Goal: Complete application form

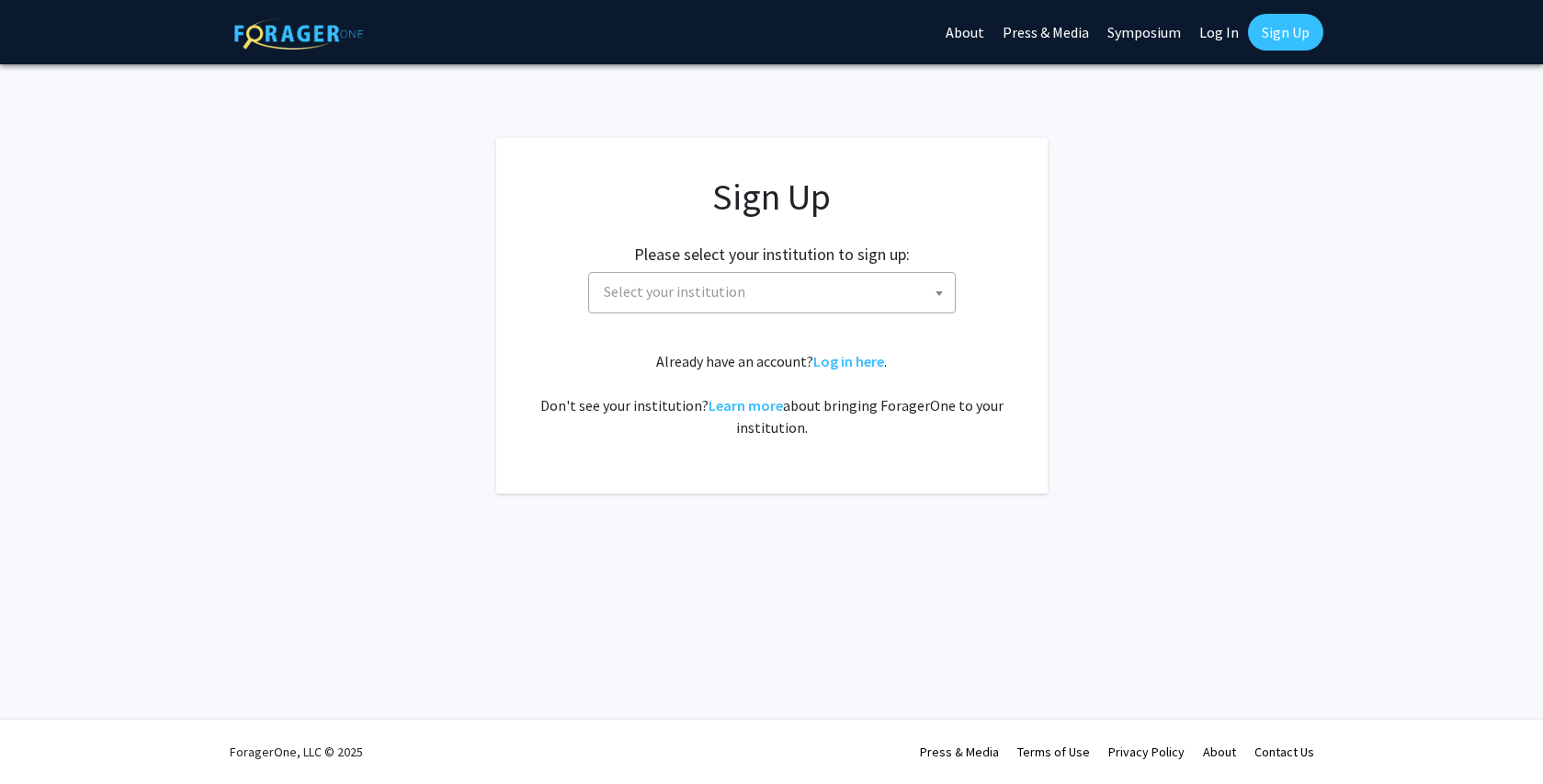
click at [407, 349] on app-signup "Sign Up Please select your institution to sign up: [GEOGRAPHIC_DATA] [GEOGRAPHI…" at bounding box center [772, 315] width 1543 height 356
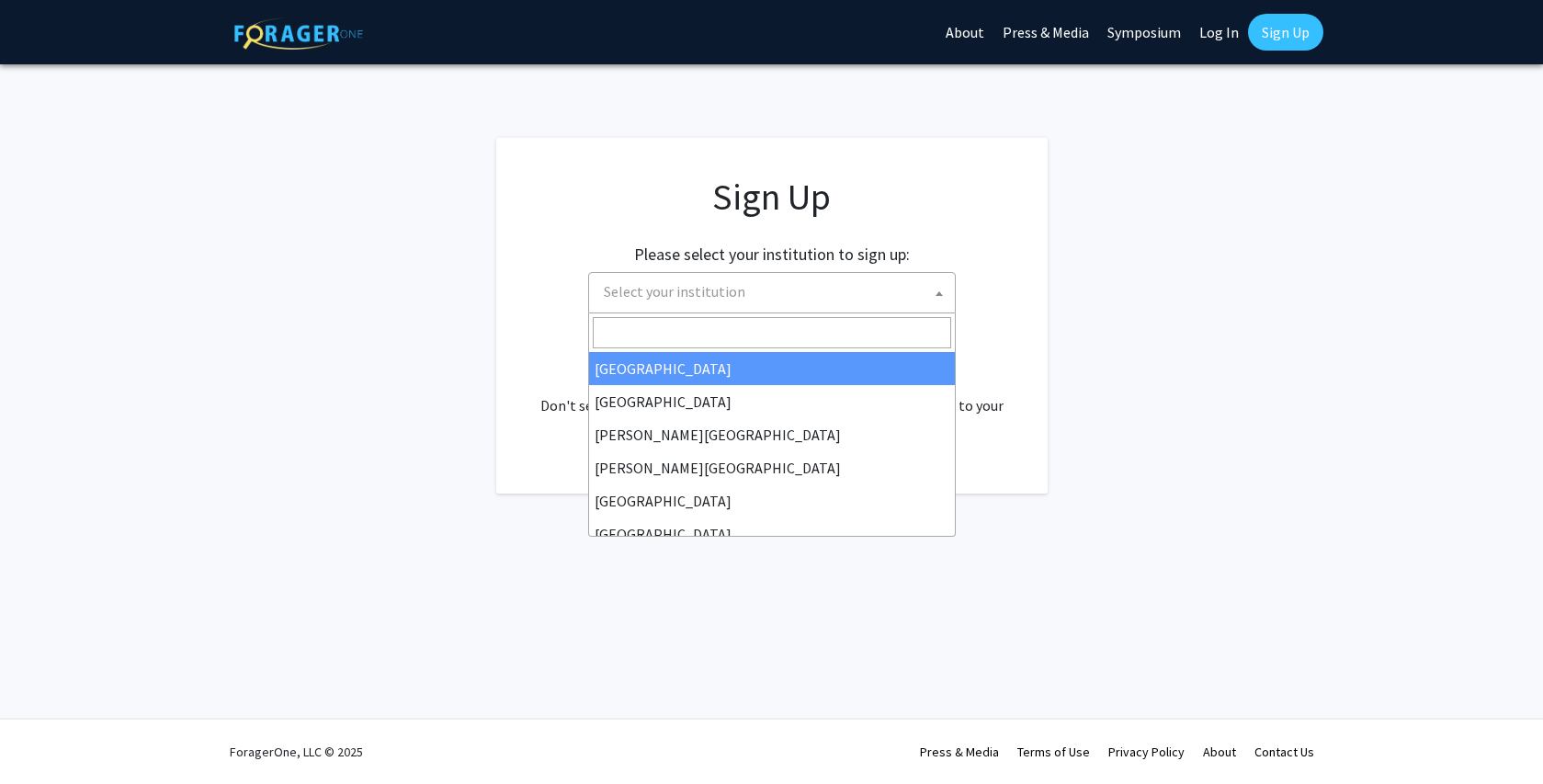
click at [723, 284] on span "Select your institution" at bounding box center [674, 291] width 141 height 18
select select "34"
click at [662, 307] on span "[GEOGRAPHIC_DATA]" at bounding box center [776, 291] width 358 height 38
type input "j"
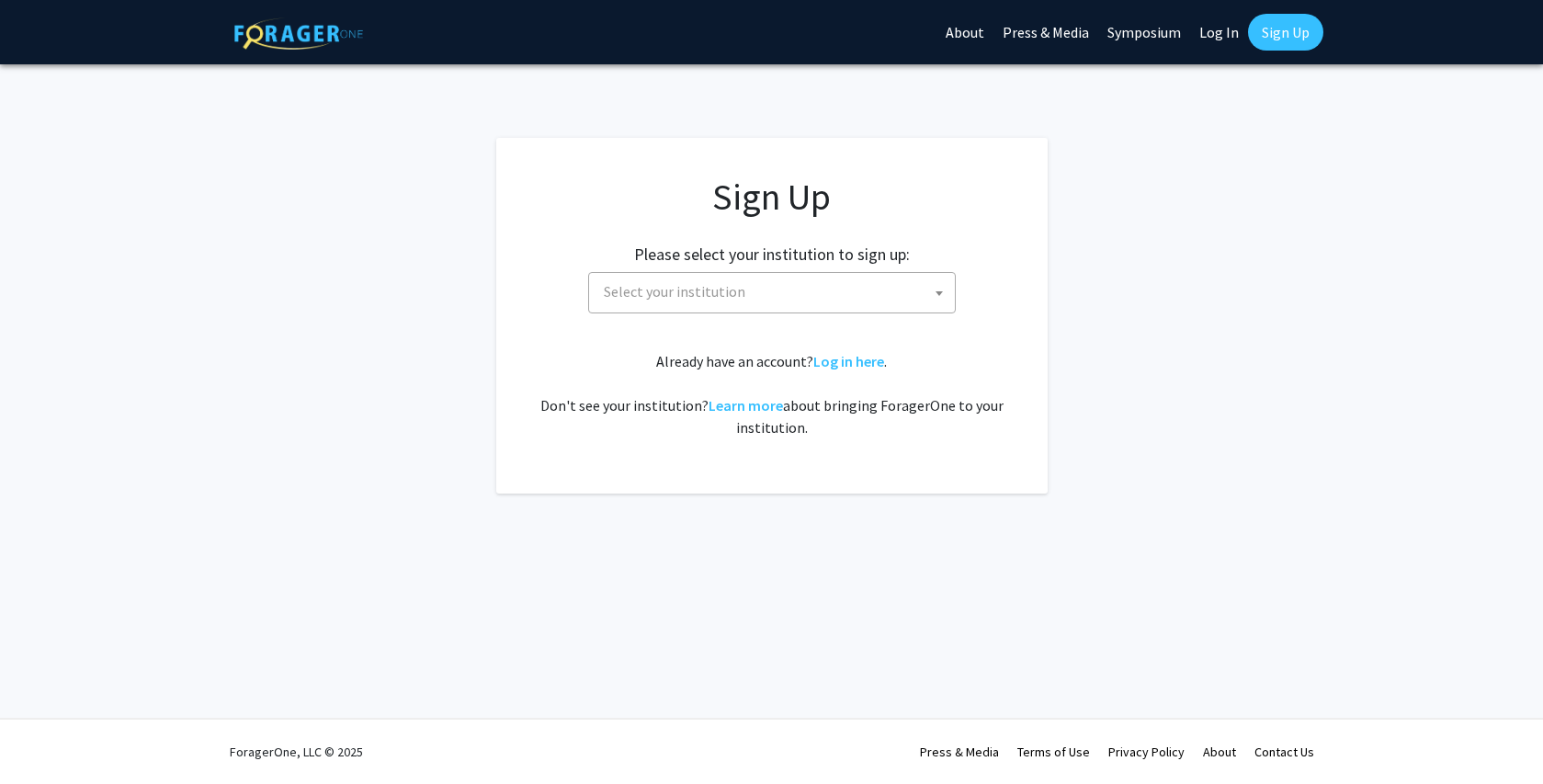
click at [714, 295] on span "Select your institution" at bounding box center [674, 291] width 141 height 18
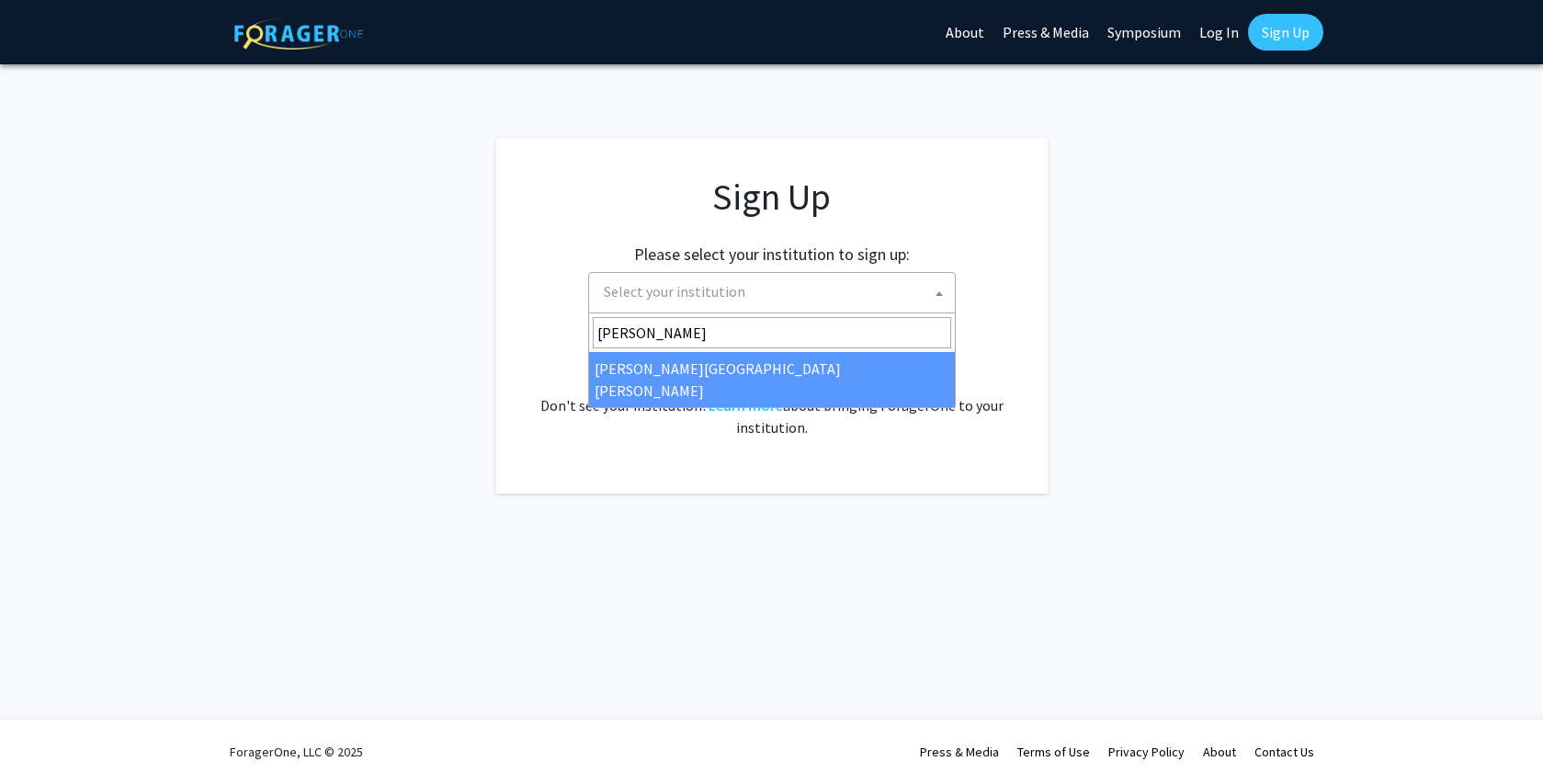
type input "johns"
select select "1"
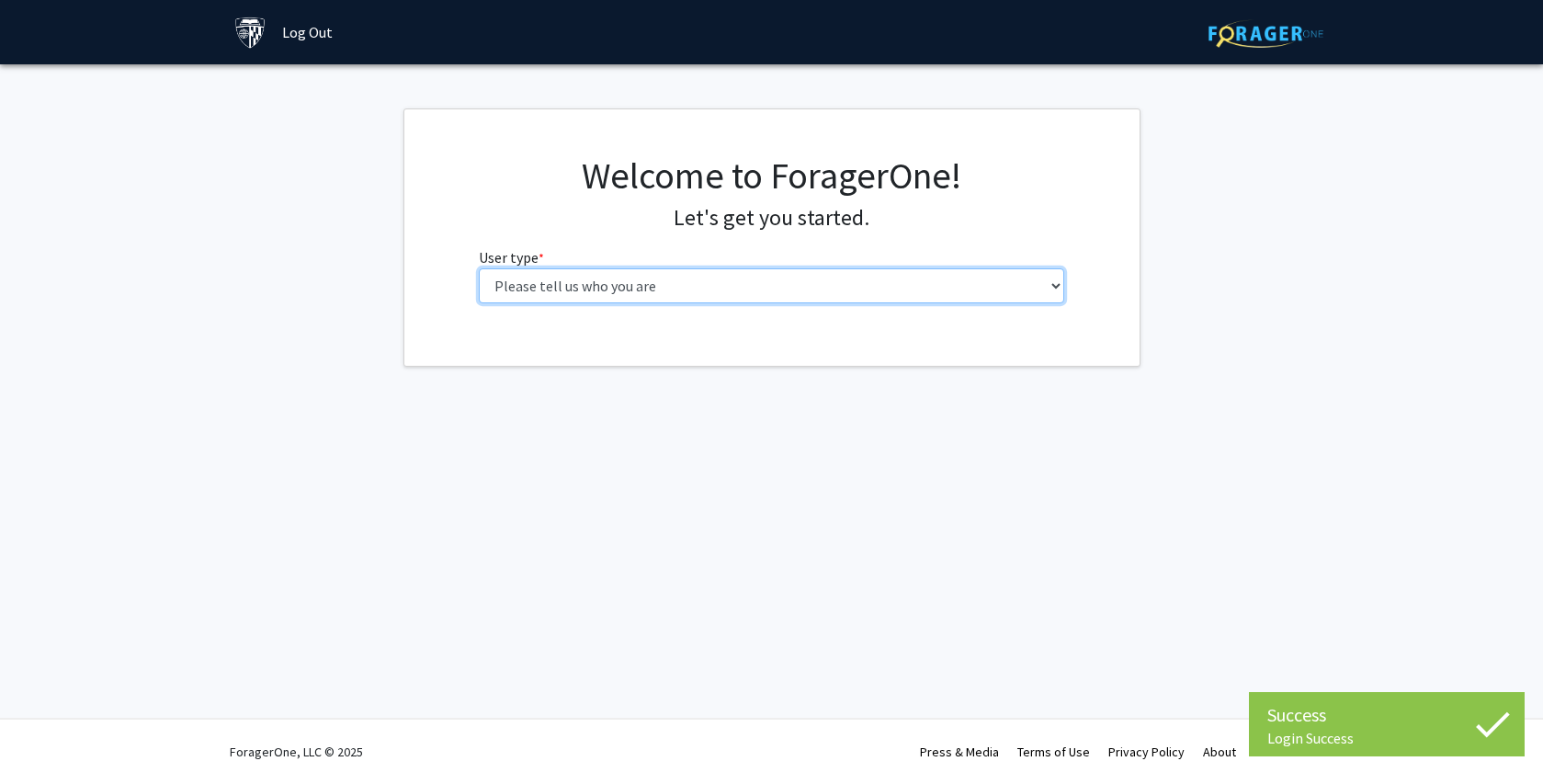
click at [809, 281] on select "Please tell us who you are Undergraduate Student Master's Student Doctoral Cand…" at bounding box center [772, 285] width 586 height 35
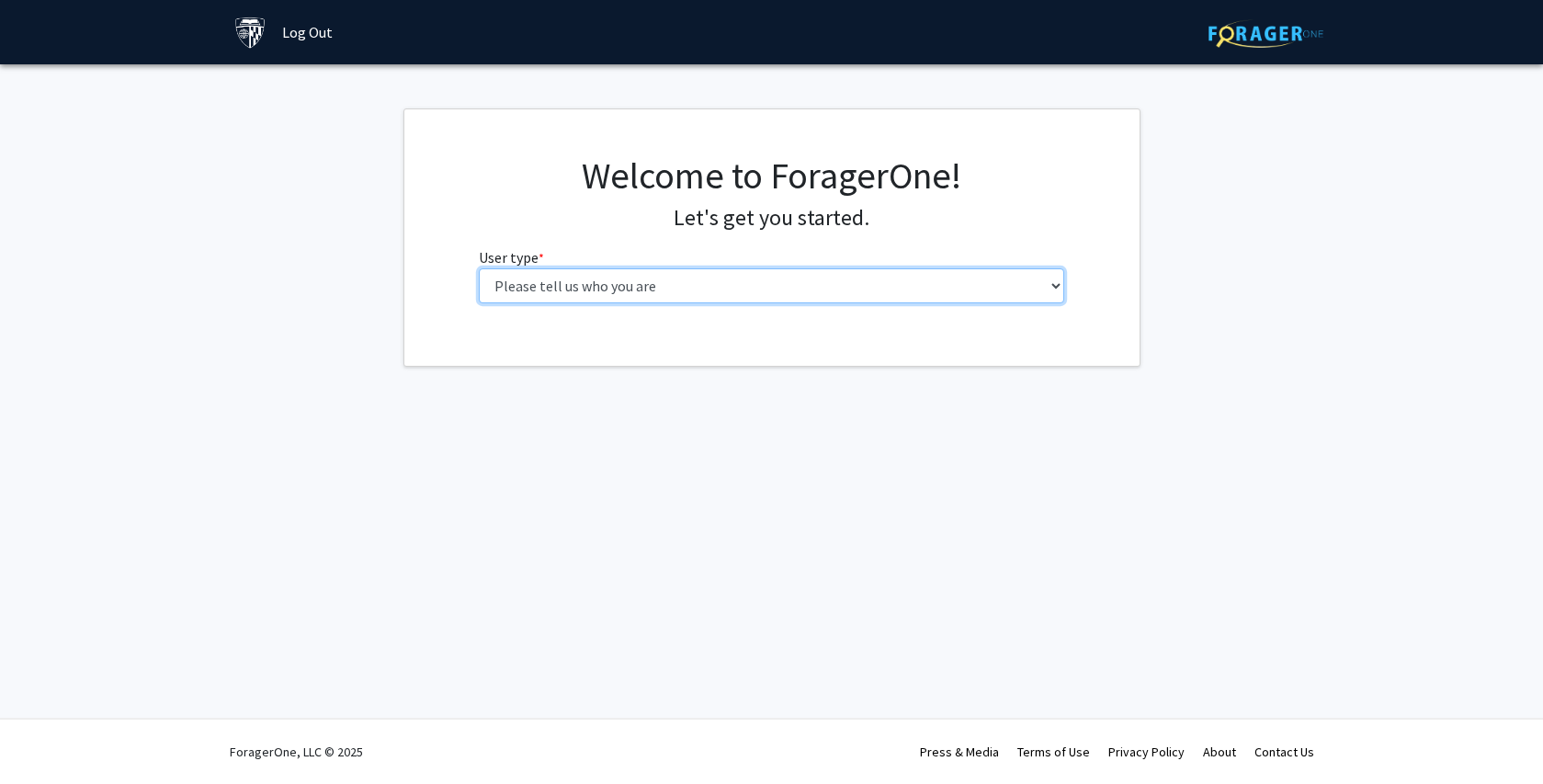
select select "2: masters"
click at [479, 268] on select "Please tell us who you are Undergraduate Student Master's Student Doctoral Cand…" at bounding box center [772, 285] width 586 height 35
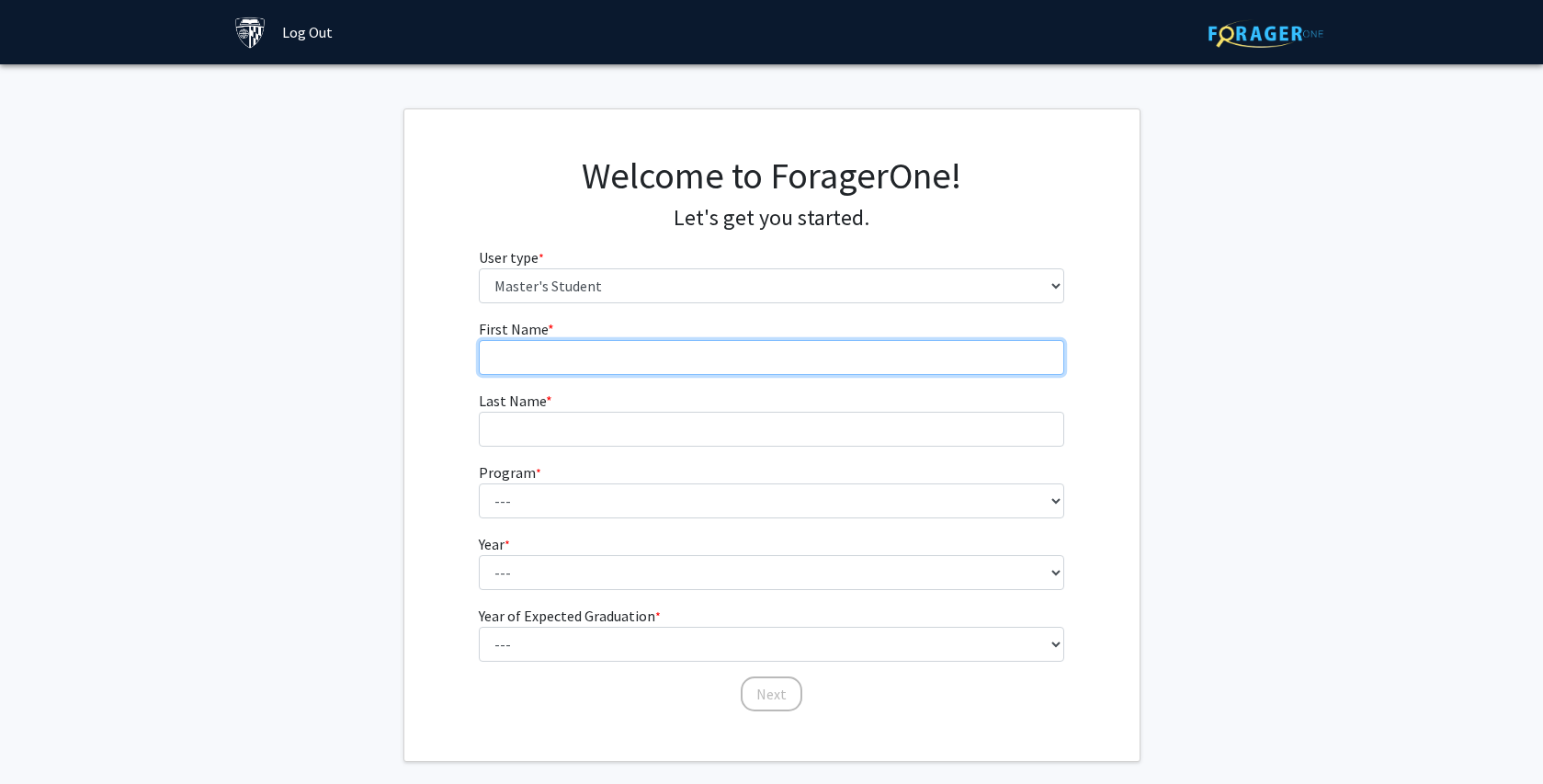
click at [789, 349] on input "First Name * required" at bounding box center [772, 357] width 586 height 35
type input "Hanvit"
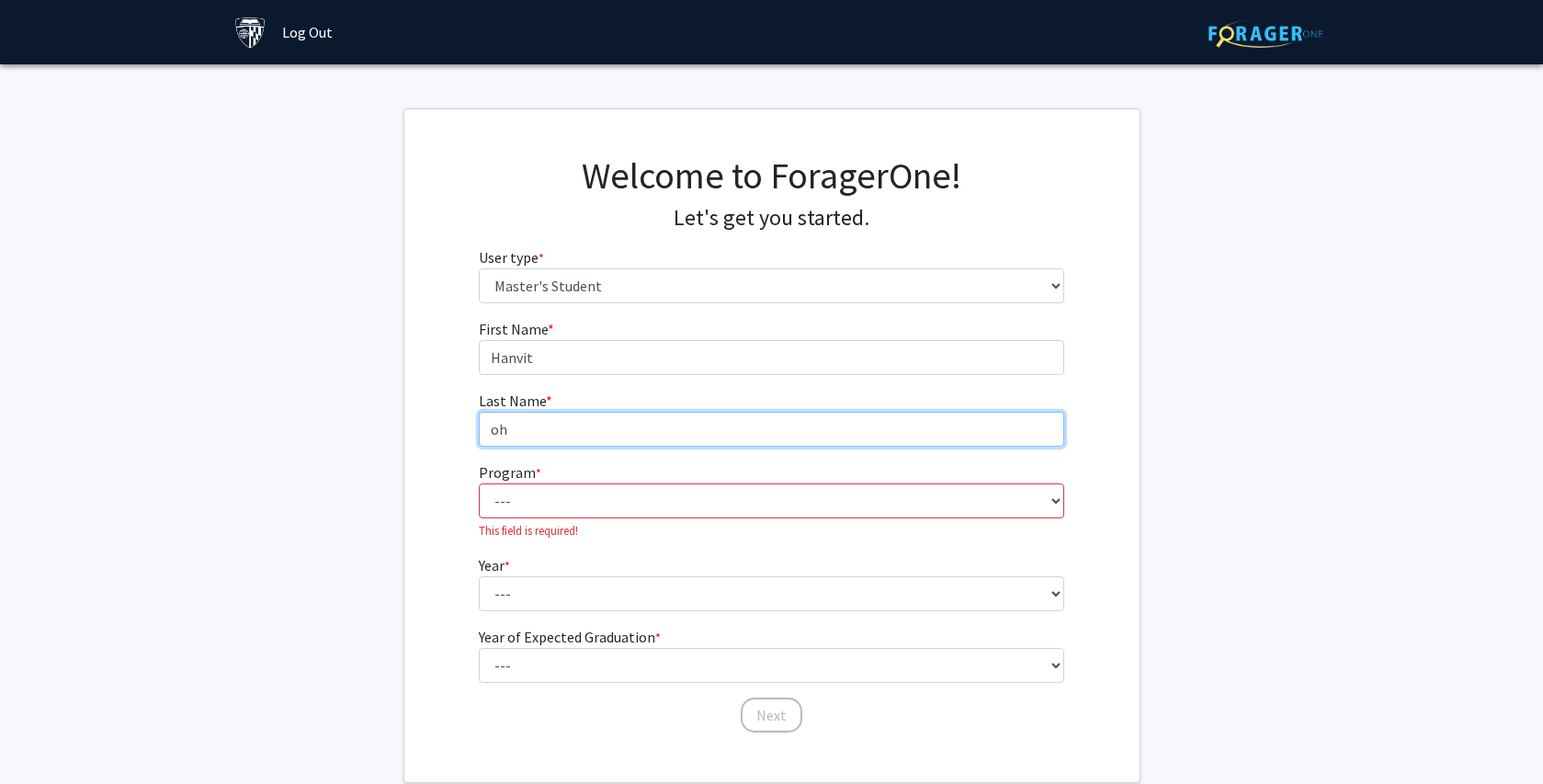
click at [703, 439] on input "oh" at bounding box center [772, 429] width 586 height 35
type input "o"
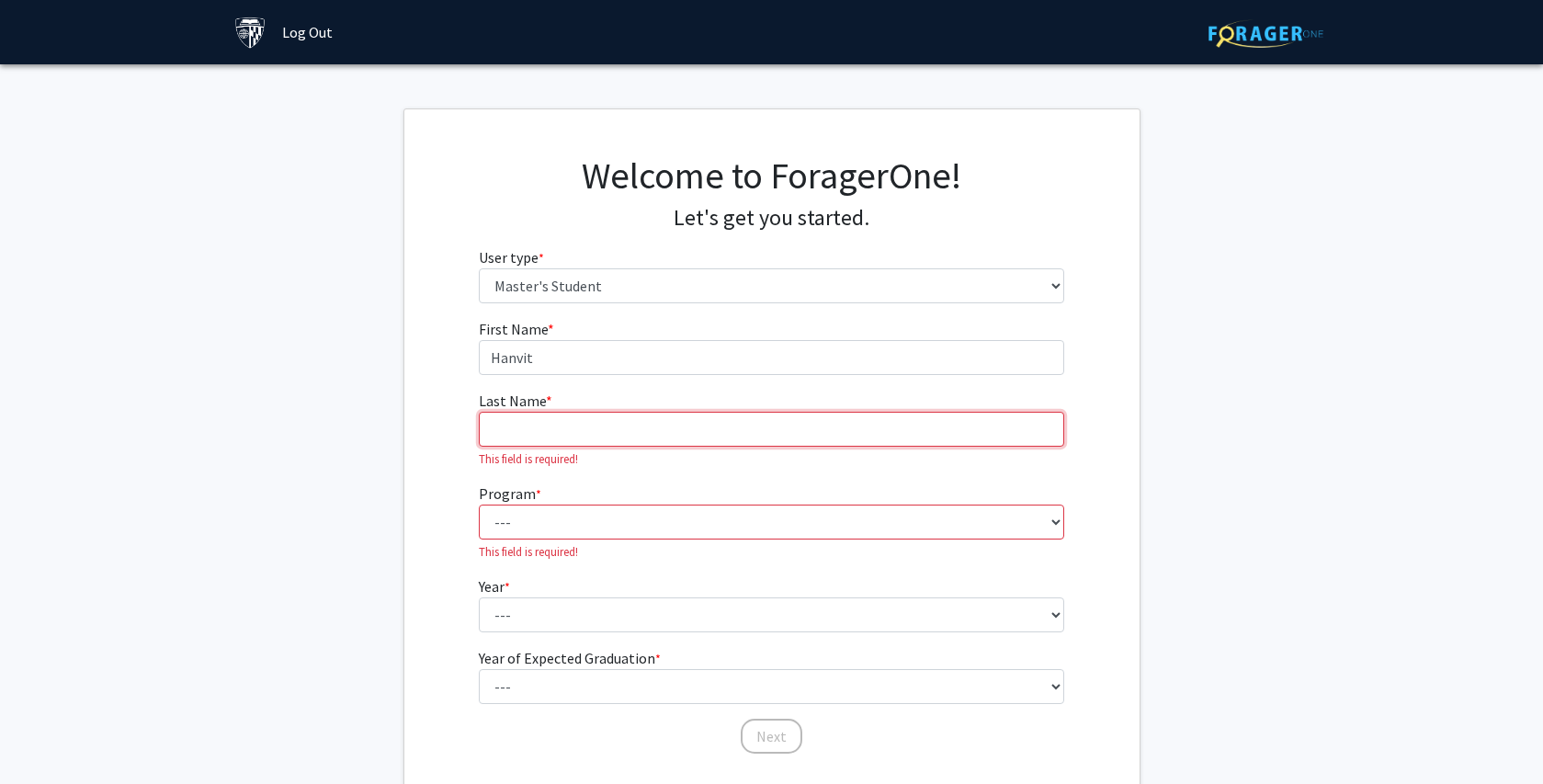
type input "o"
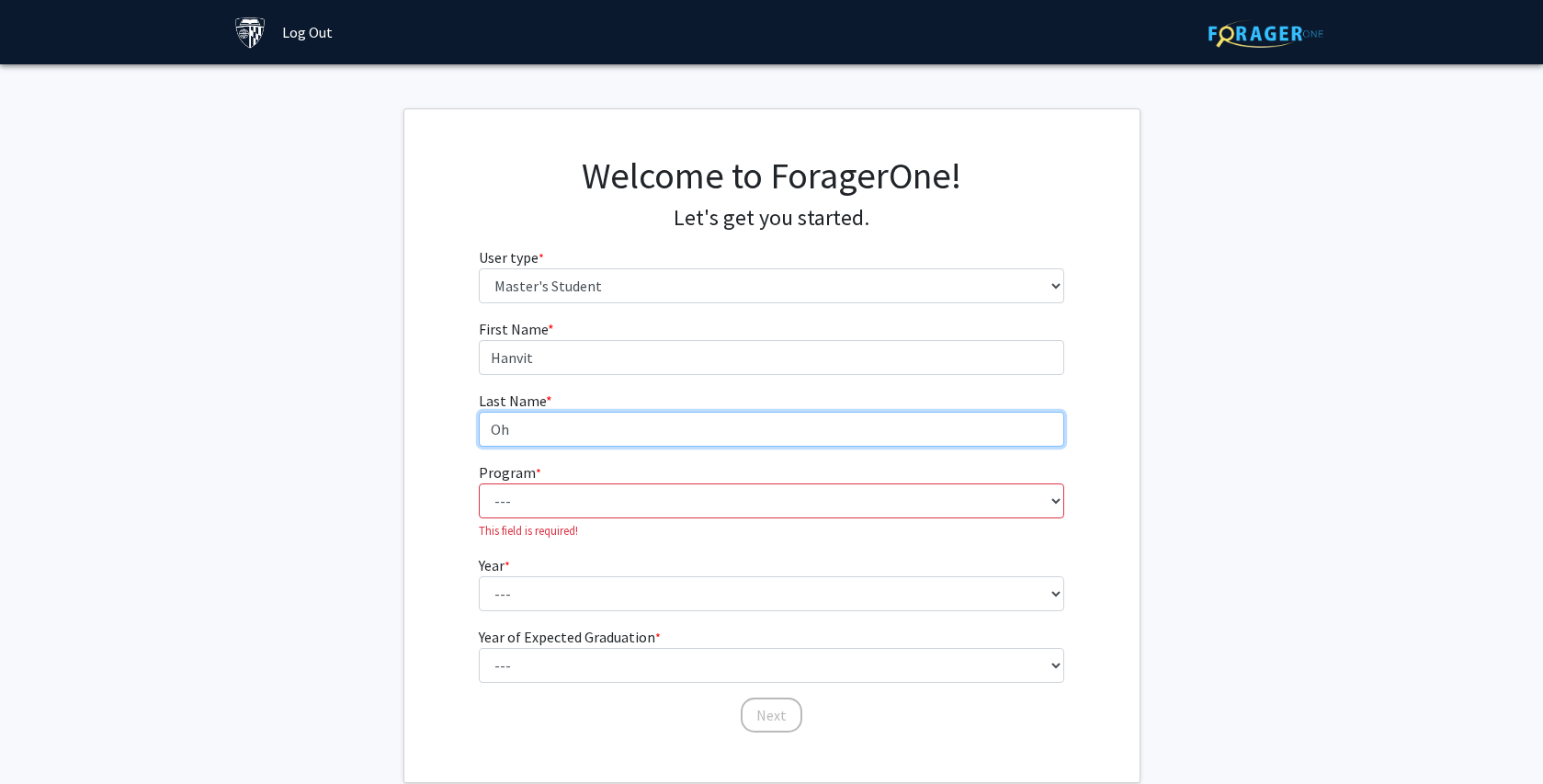
type input "Oh"
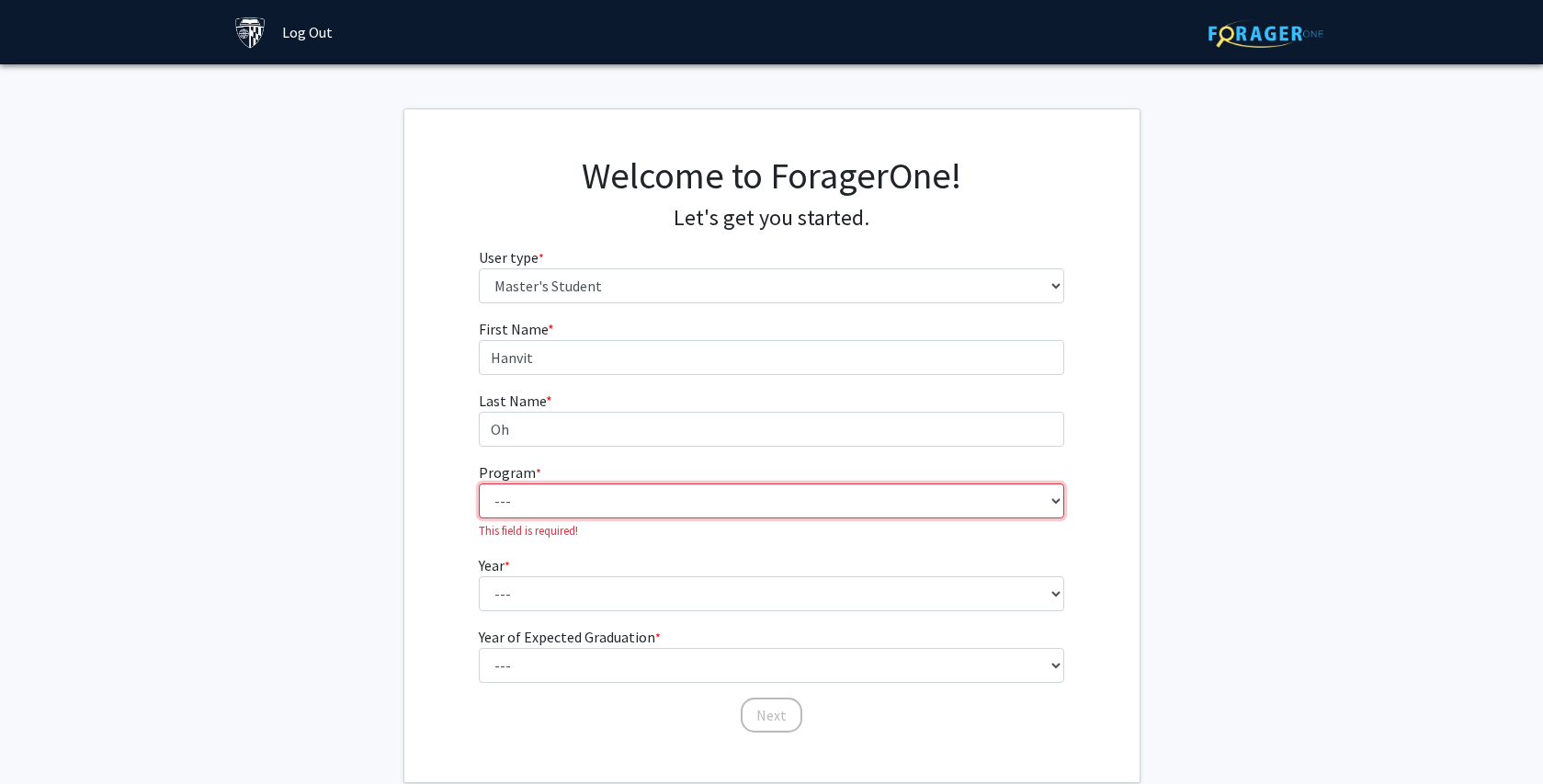
click at [703, 495] on select "--- Anatomy Education Applied and Computational Mathematics Applied Biomedical …" at bounding box center [772, 501] width 586 height 35
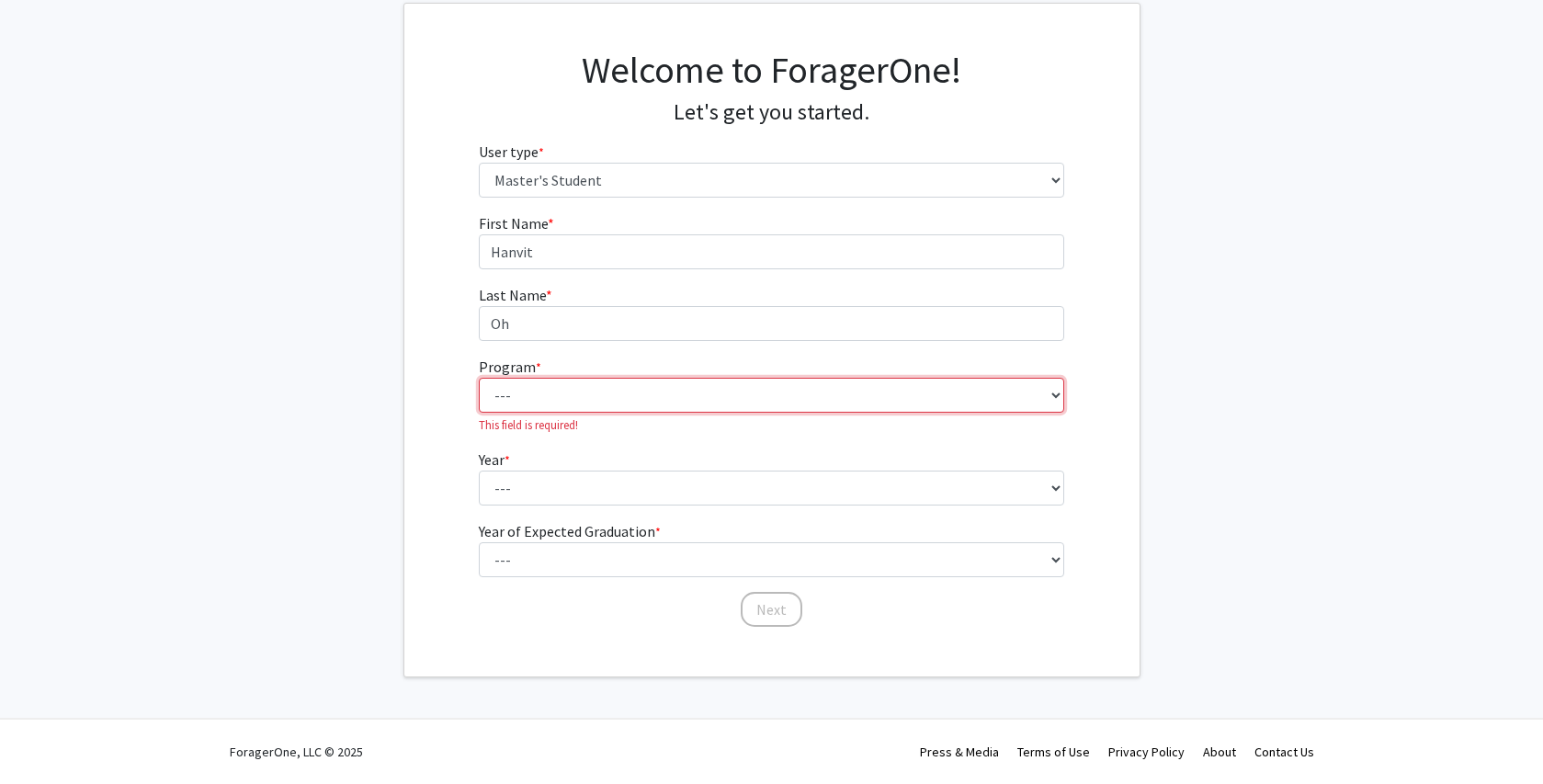
click at [547, 404] on select "--- Anatomy Education Applied and Computational Mathematics Applied Biomedical …" at bounding box center [772, 395] width 586 height 35
select select "129: 129"
click at [479, 398] on select "--- Anatomy Education Applied and Computational Mathematics Applied Biomedical …" at bounding box center [772, 395] width 586 height 35
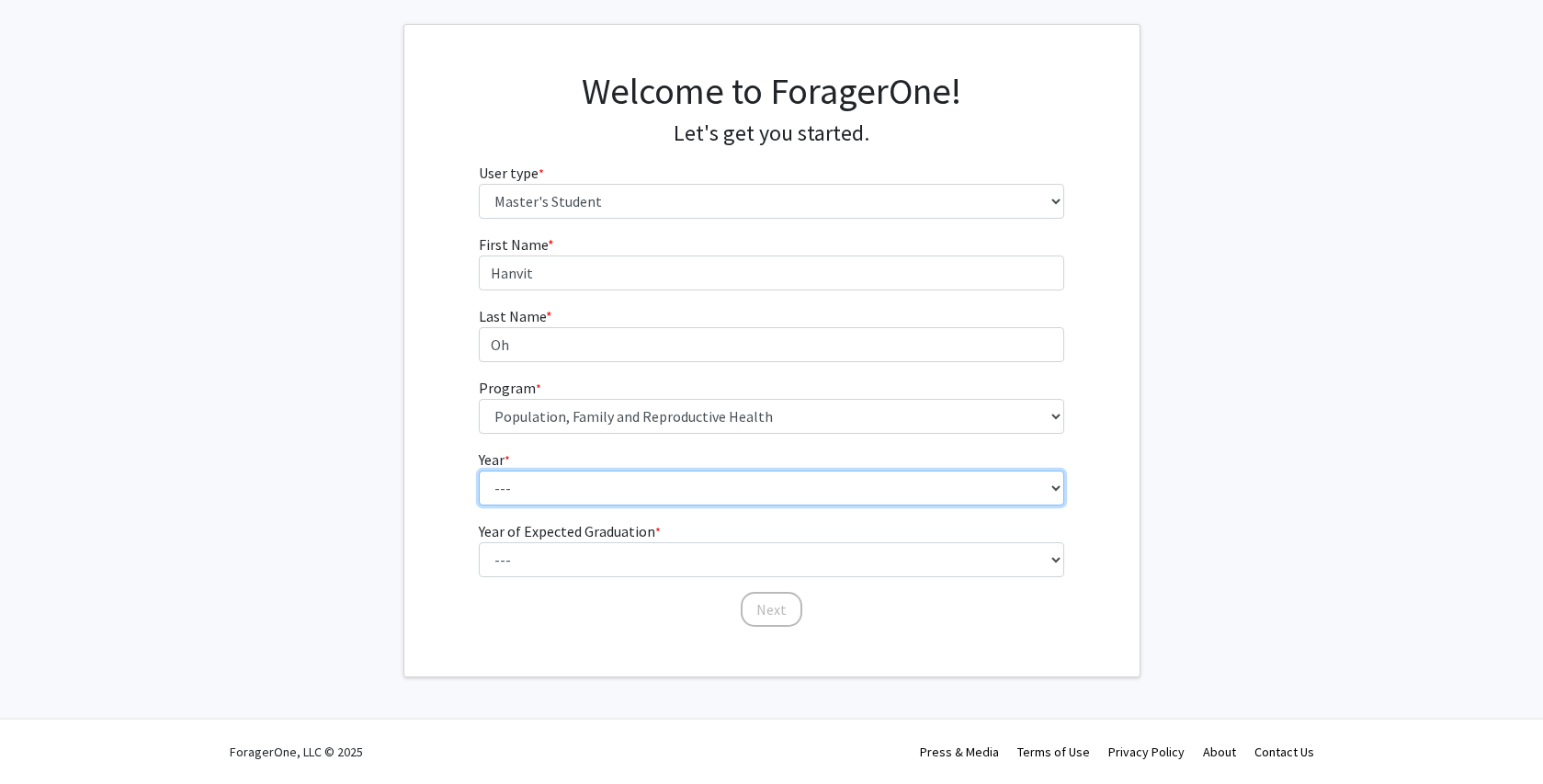
click at [551, 489] on select "--- First Year Second Year" at bounding box center [772, 488] width 586 height 35
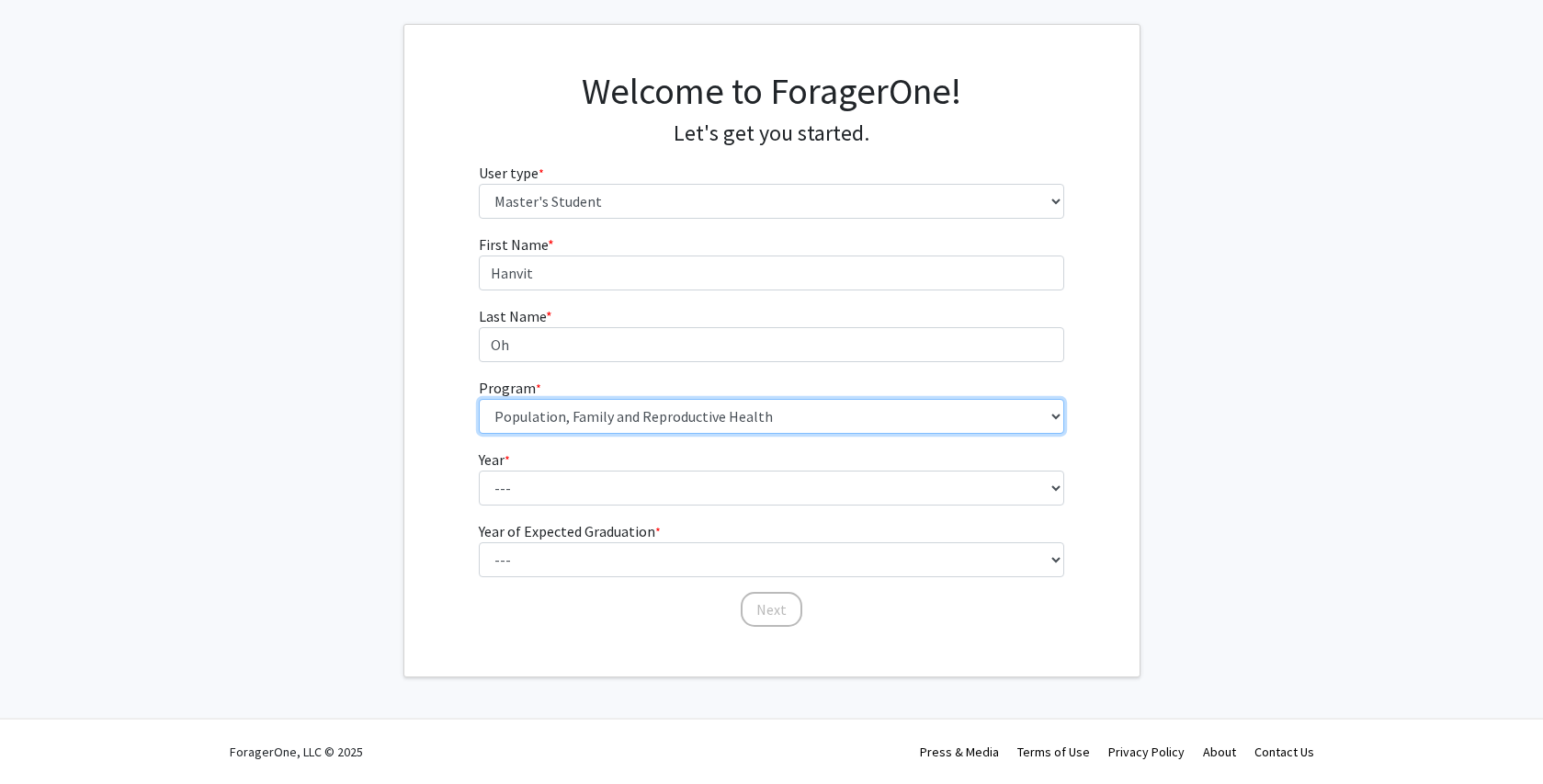
click at [579, 416] on select "--- Anatomy Education Applied and Computational Mathematics Applied Biomedical …" at bounding box center [772, 416] width 586 height 35
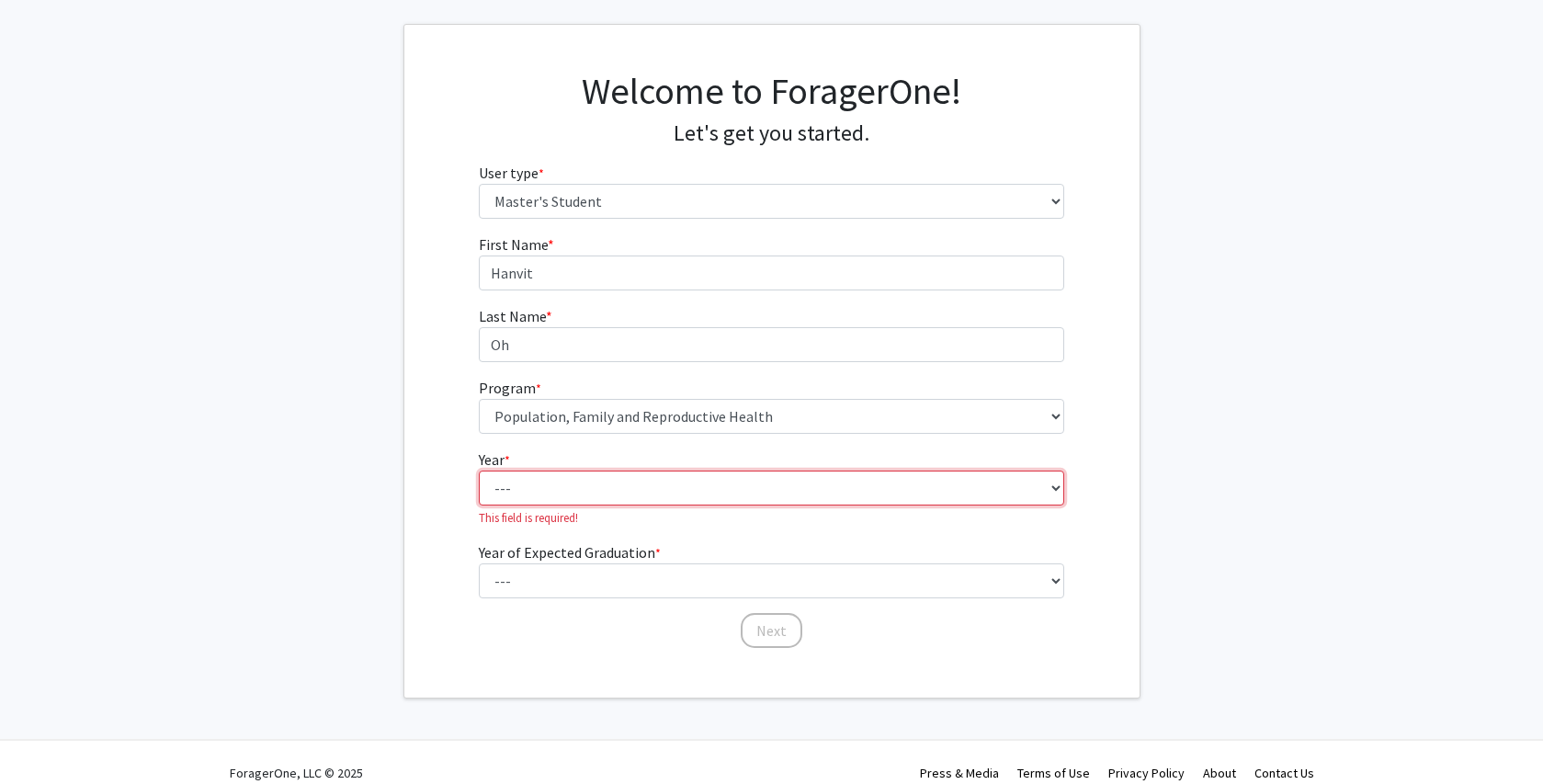
click at [611, 480] on select "--- First Year Second Year" at bounding box center [772, 488] width 586 height 35
select select "1: first_year"
click at [479, 470] on select "--- First Year Second Year" at bounding box center [772, 488] width 586 height 35
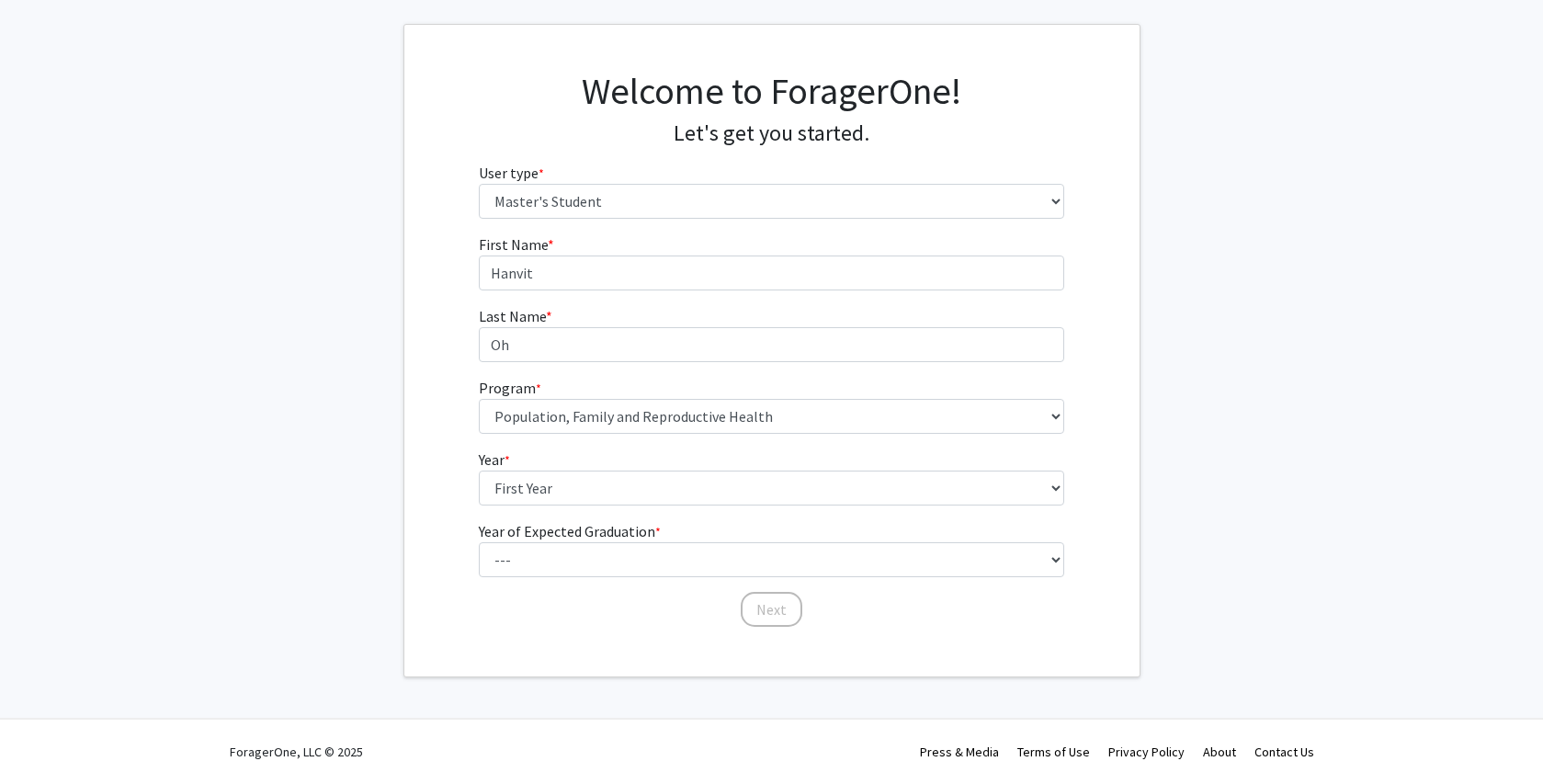
click at [577, 583] on form "First Name * required Hanvit Last Name * required Oh Program * required --- Ana…" at bounding box center [772, 422] width 586 height 377
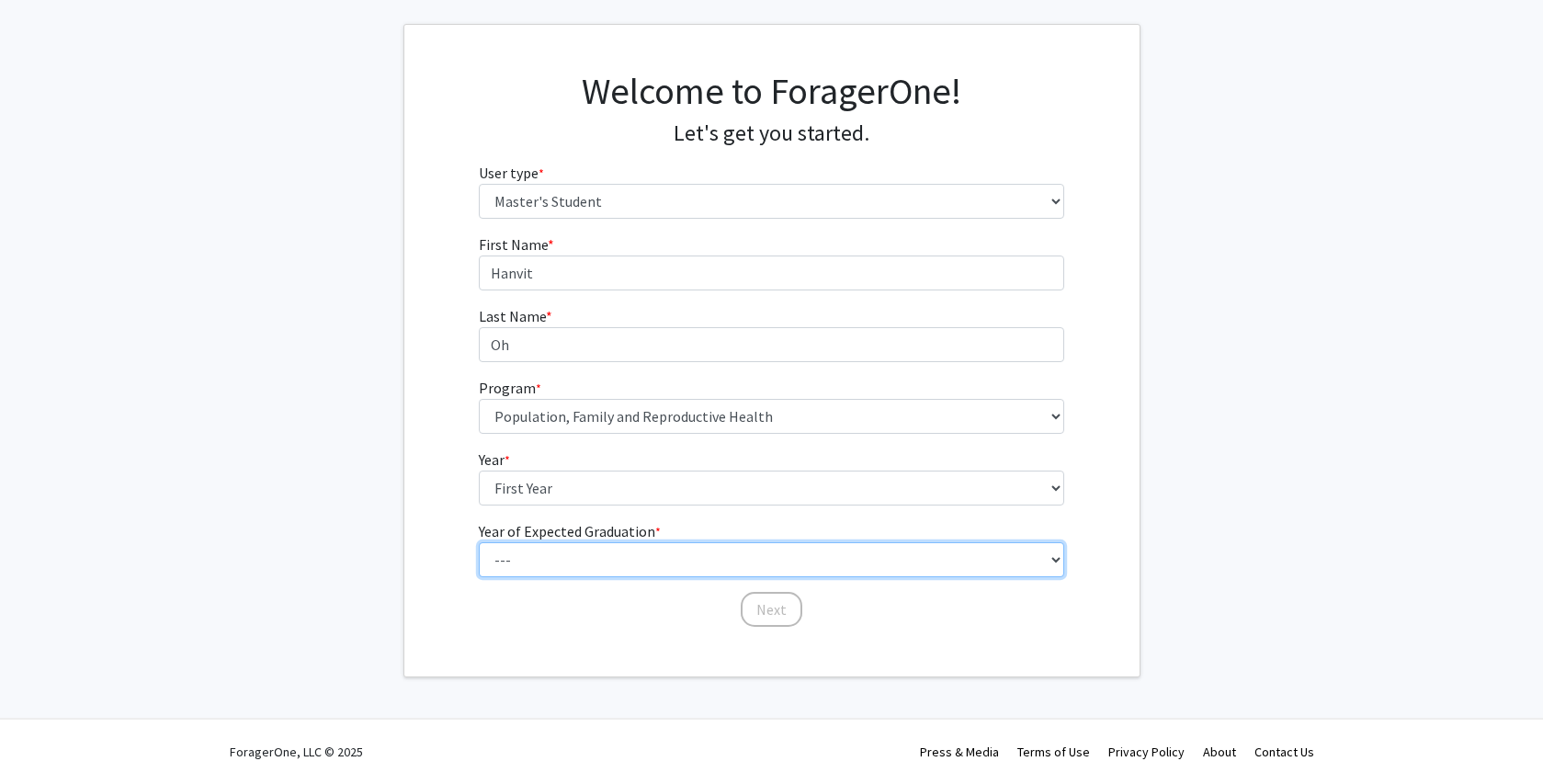
click at [529, 565] on select "--- 2025 2026 2027 2028 2029 2030 2031 2032 2033 2034" at bounding box center [772, 560] width 586 height 35
select select "2: 2026"
click at [479, 542] on select "--- 2025 2026 2027 2028 2029 2030 2031 2032 2033 2034" at bounding box center [772, 560] width 586 height 35
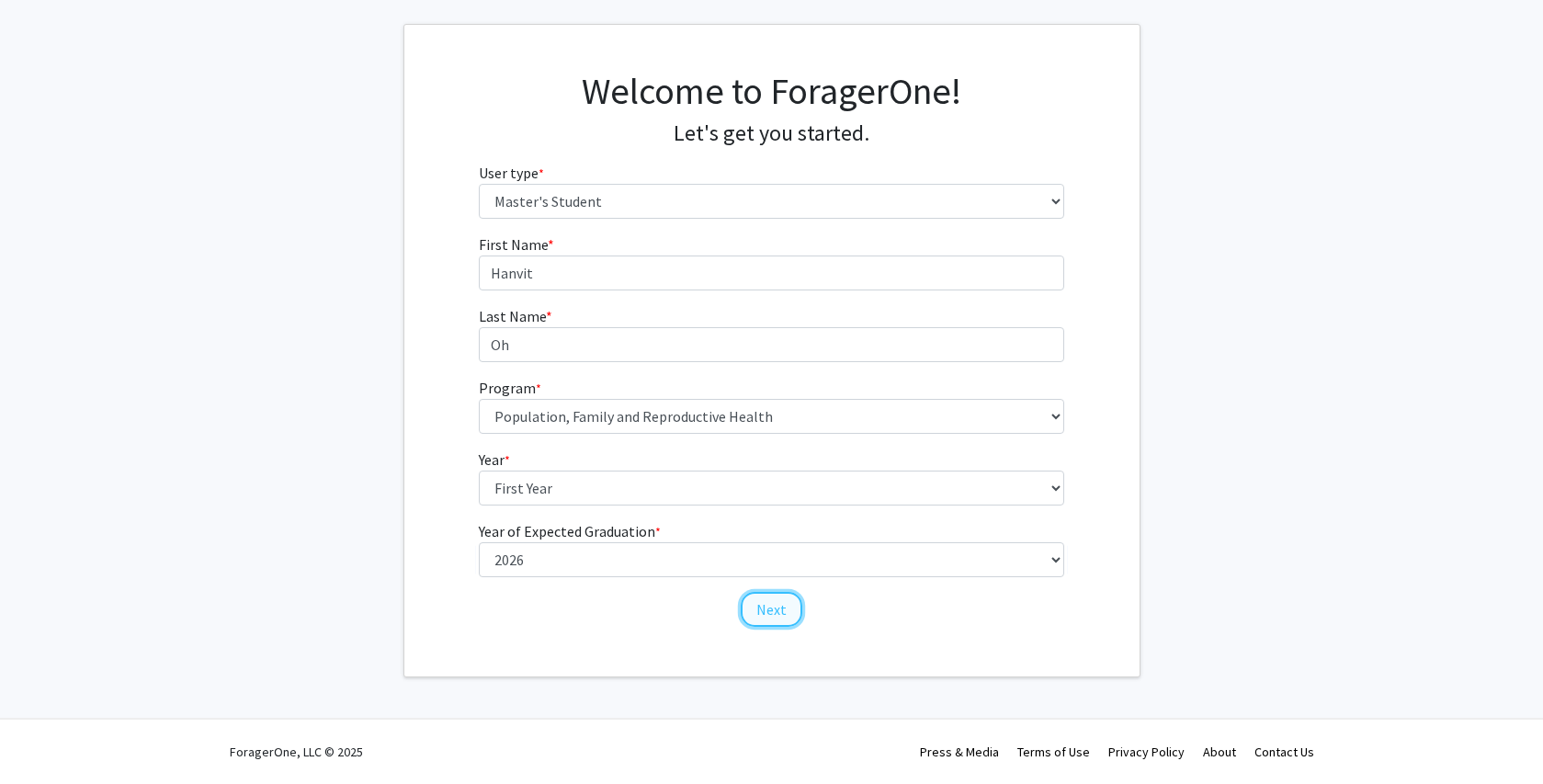
click at [761, 609] on button "Next" at bounding box center [772, 609] width 62 height 35
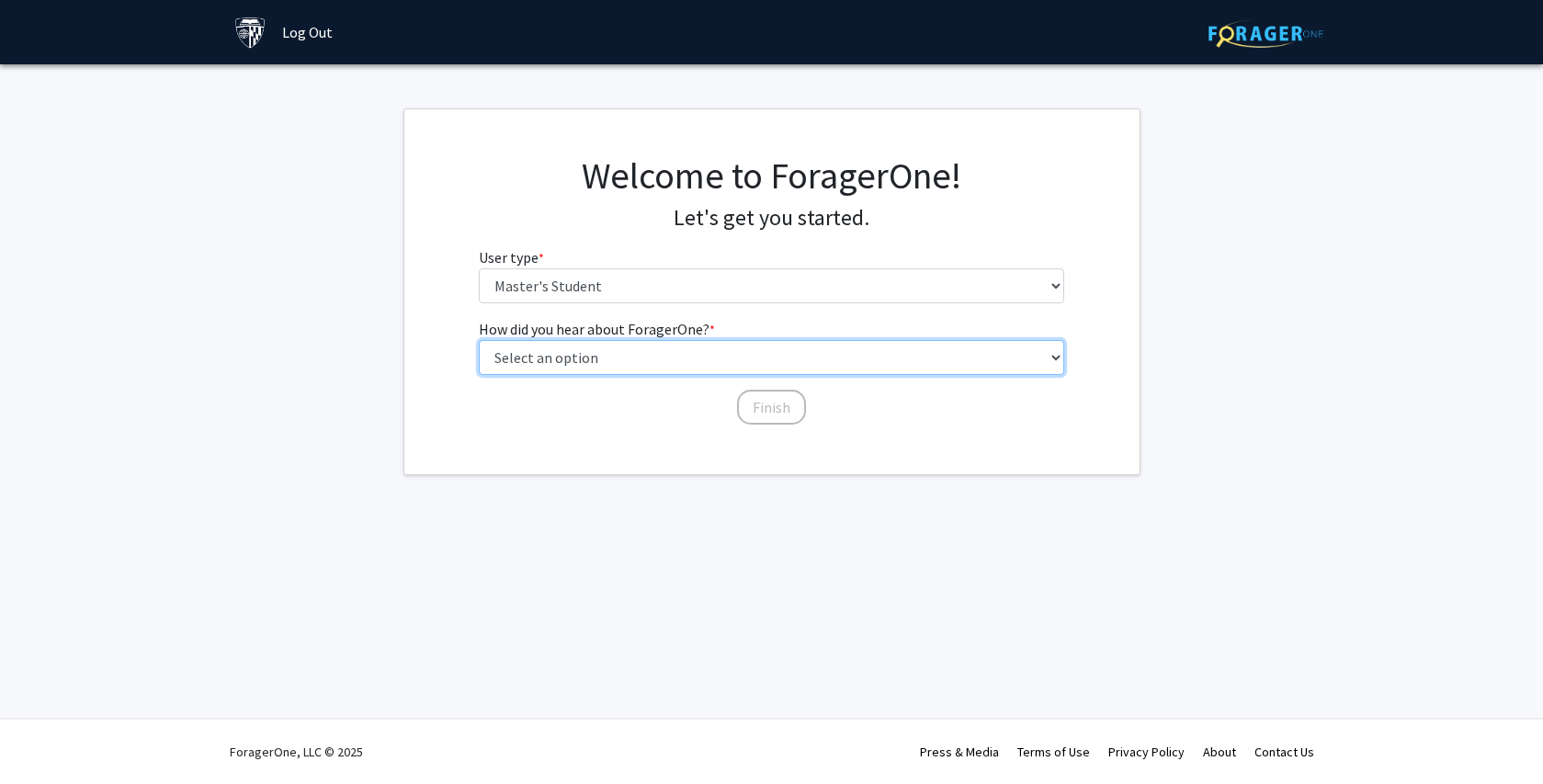
click at [683, 360] on select "Select an option Peer/student recommendation Faculty/staff recommendation Unive…" at bounding box center [772, 357] width 586 height 35
select select "3: university_website"
click at [479, 340] on select "Select an option Peer/student recommendation Faculty/staff recommendation Unive…" at bounding box center [772, 357] width 586 height 35
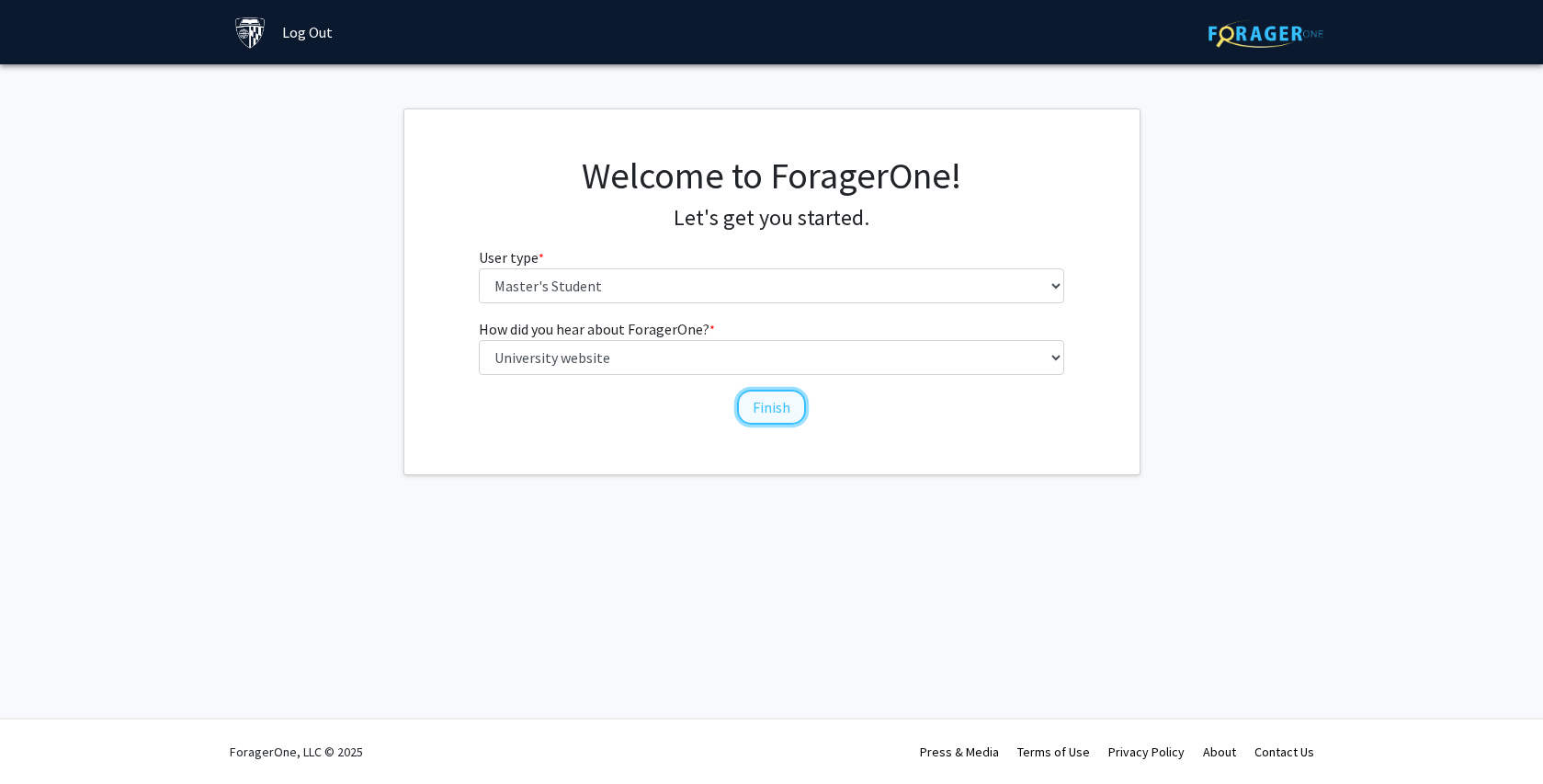
click at [776, 422] on button "Finish" at bounding box center [772, 407] width 69 height 35
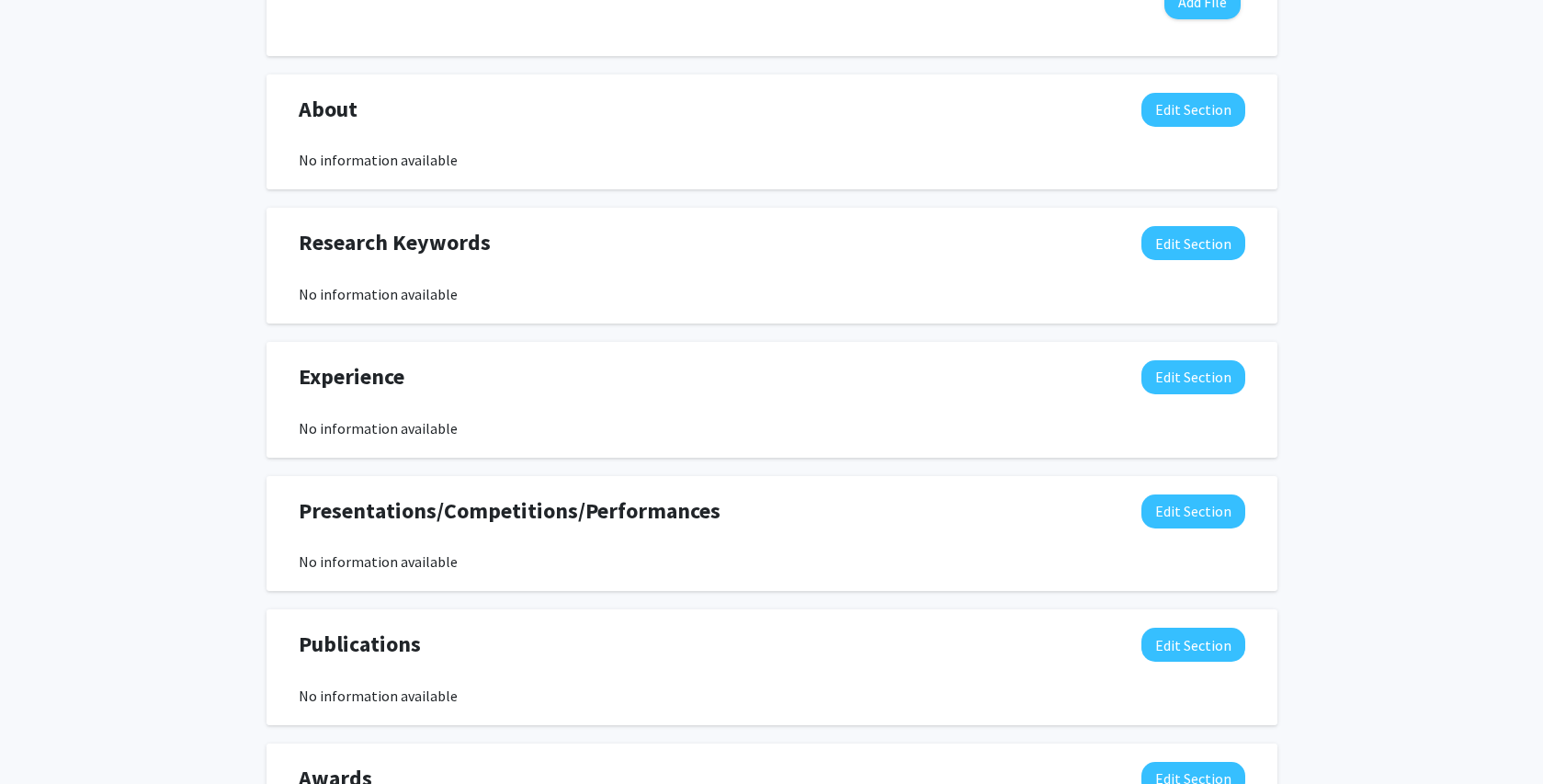
scroll to position [940, 0]
